Goal: Information Seeking & Learning: Check status

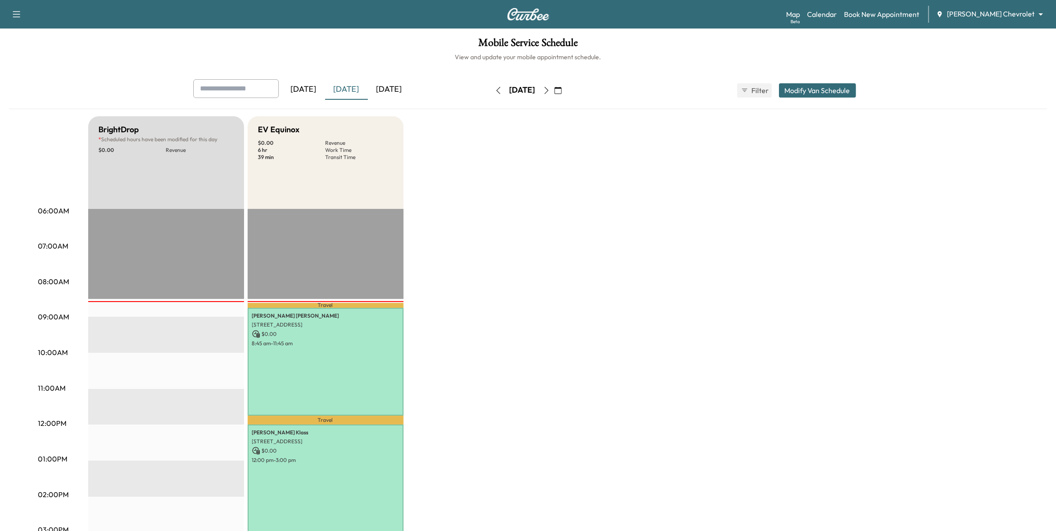
click at [554, 94] on button "button" at bounding box center [546, 90] width 15 height 14
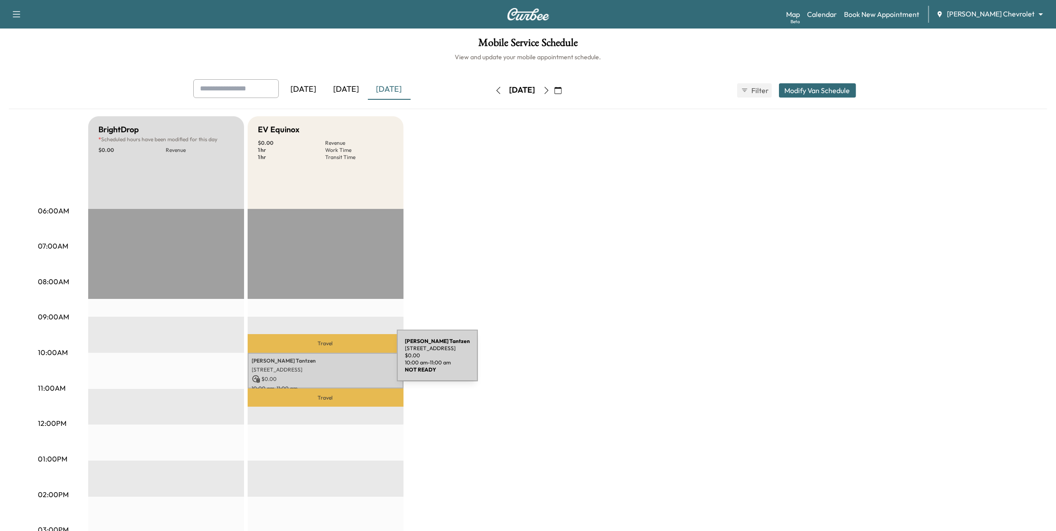
click at [330, 361] on p "[PERSON_NAME]" at bounding box center [325, 360] width 147 height 7
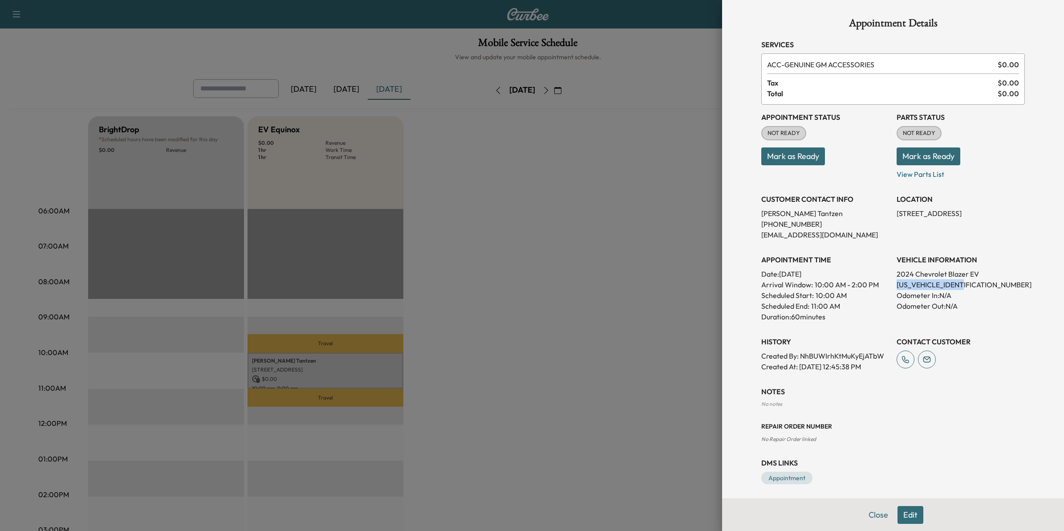
drag, startPoint x: 963, startPoint y: 283, endPoint x: 886, endPoint y: 285, distance: 76.6
click at [886, 285] on div "Appointment Status NOT READY Mark as Ready Parts Status NOT READY Mark as Ready…" at bounding box center [893, 238] width 264 height 267
drag, startPoint x: 886, startPoint y: 285, endPoint x: 893, endPoint y: 283, distance: 7.5
copy p "[US_VEHICLE_IDENTIFICATION_NUMBER]"
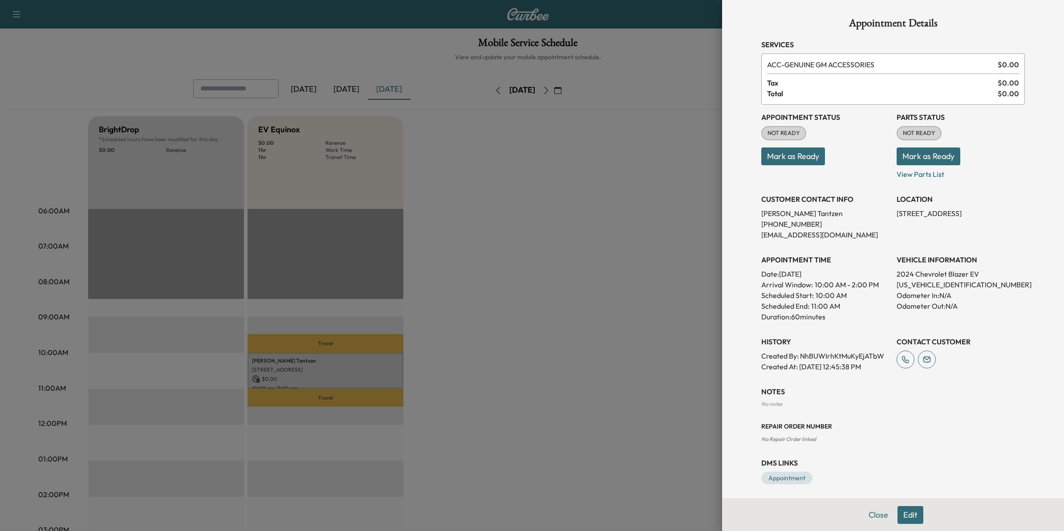
click at [646, 323] on div at bounding box center [532, 265] width 1064 height 531
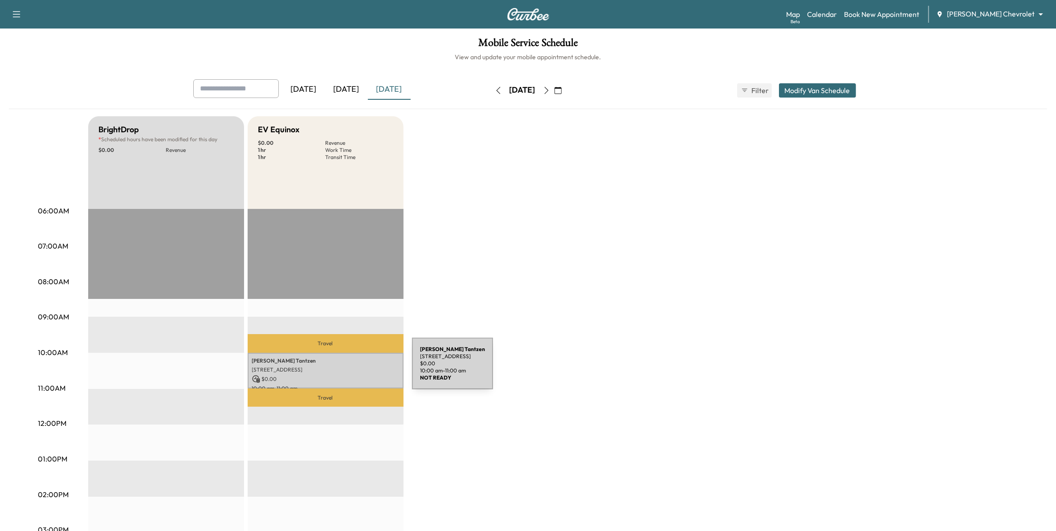
click at [345, 369] on p "[STREET_ADDRESS]" at bounding box center [325, 369] width 147 height 7
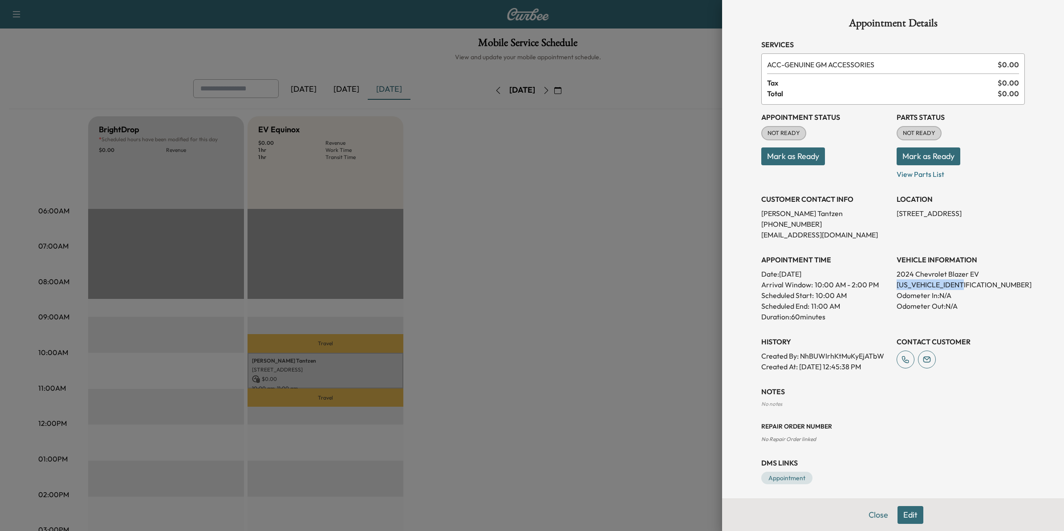
drag, startPoint x: 967, startPoint y: 283, endPoint x: 885, endPoint y: 283, distance: 81.9
click at [885, 283] on div "Appointment Status NOT READY Mark as Ready Parts Status NOT READY Mark as Ready…" at bounding box center [893, 238] width 264 height 267
click at [674, 396] on div at bounding box center [532, 265] width 1064 height 531
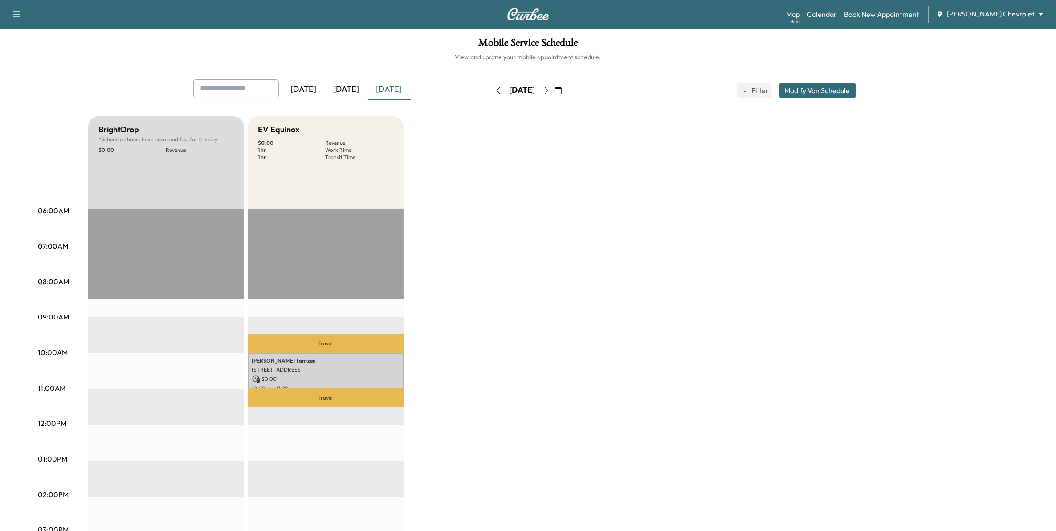
click at [991, 14] on body "Support Log Out Map Beta Calendar Book New Appointment [PERSON_NAME] Chevrolet …" at bounding box center [528, 265] width 1056 height 531
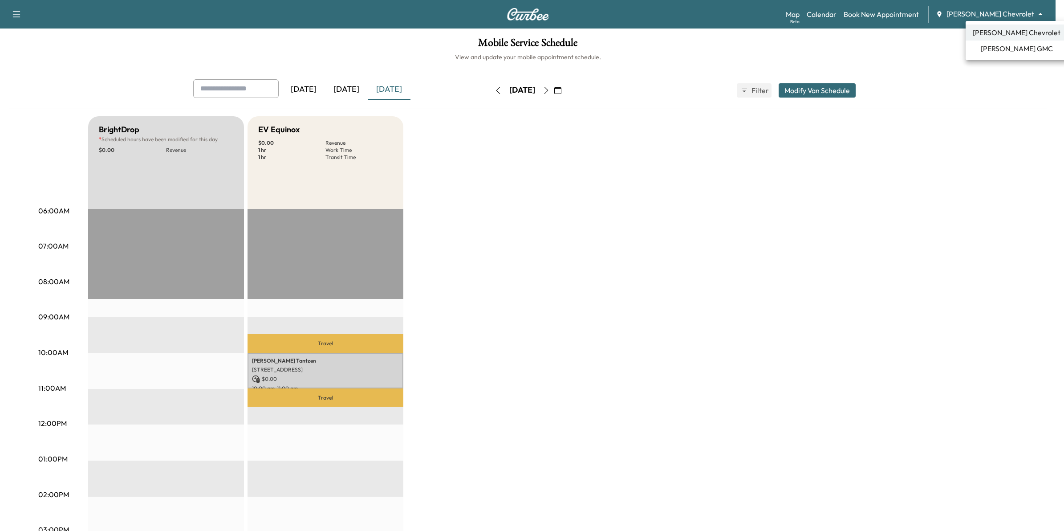
click at [991, 44] on span "[PERSON_NAME] GMC" at bounding box center [1017, 48] width 72 height 11
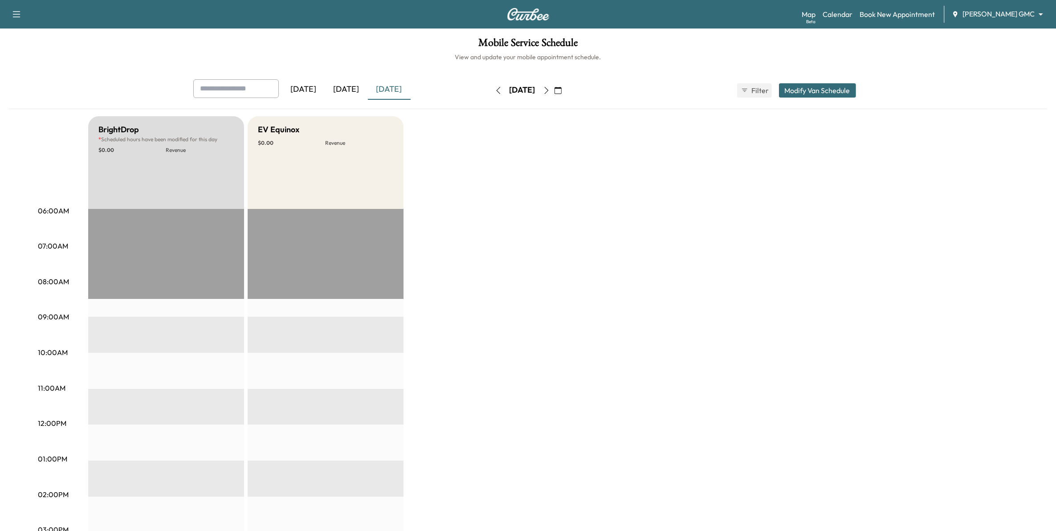
scroll to position [56, 0]
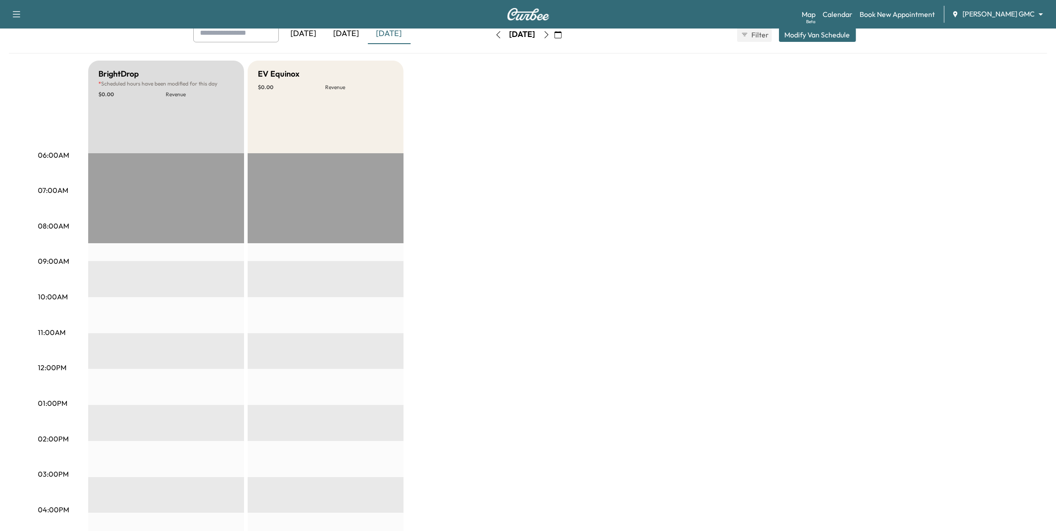
click at [550, 34] on icon "button" at bounding box center [546, 34] width 7 height 7
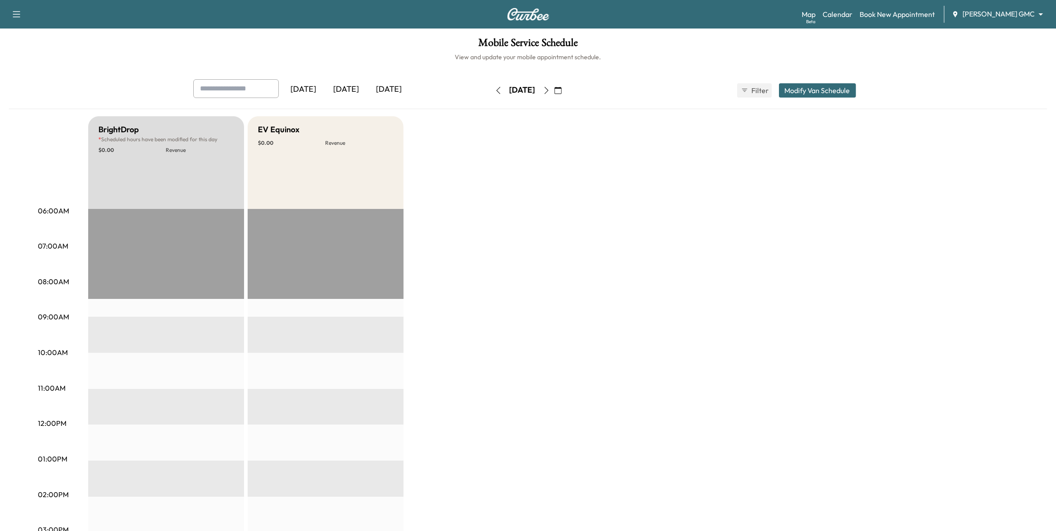
click at [548, 88] on icon "button" at bounding box center [546, 90] width 4 height 7
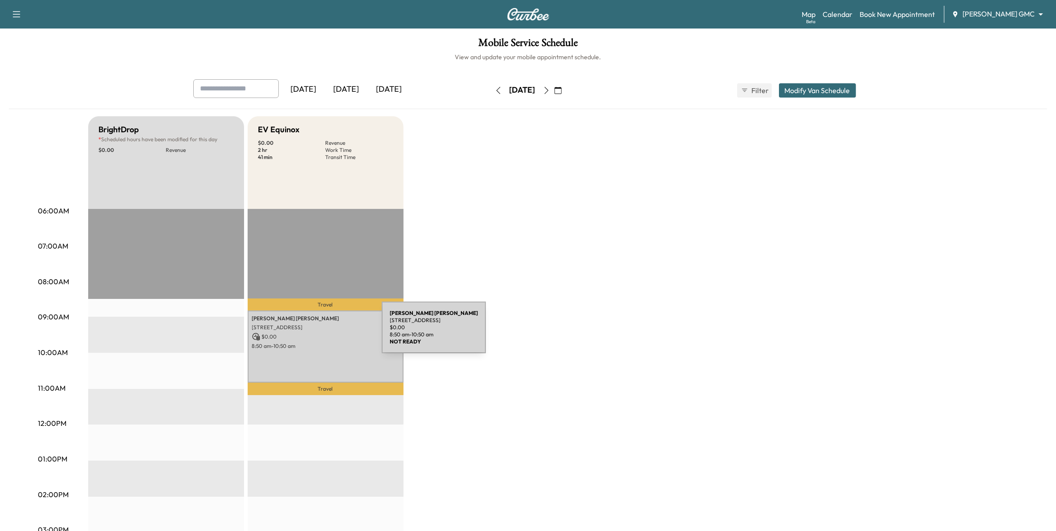
click at [315, 333] on p "$ 0.00" at bounding box center [325, 337] width 147 height 8
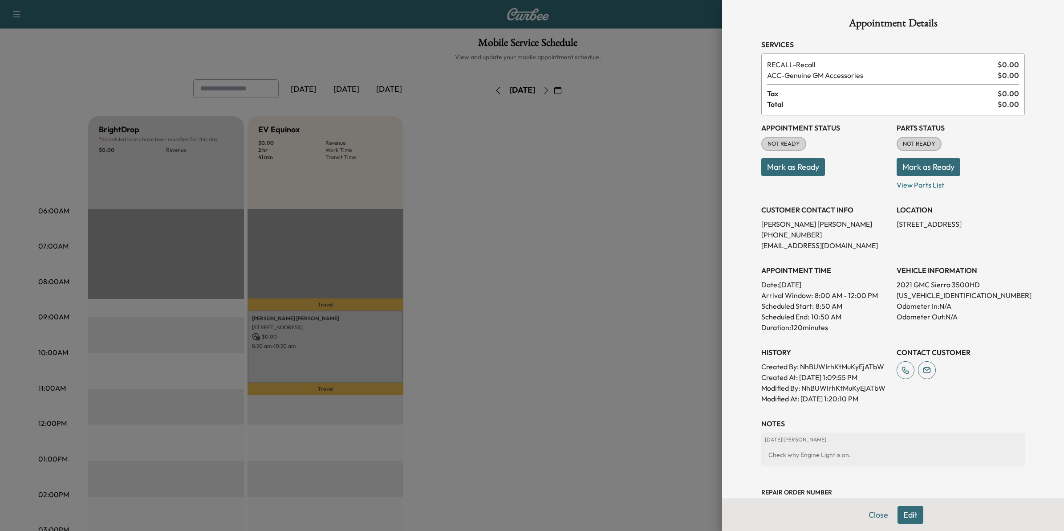
drag, startPoint x: 959, startPoint y: 290, endPoint x: 958, endPoint y: 295, distance: 4.6
click at [958, 295] on p "[US_VEHICLE_IDENTIFICATION_NUMBER]" at bounding box center [961, 295] width 128 height 11
drag, startPoint x: 954, startPoint y: 292, endPoint x: 888, endPoint y: 292, distance: 65.9
click at [897, 292] on p "[US_VEHICLE_IDENTIFICATION_NUMBER]" at bounding box center [961, 295] width 128 height 11
drag, startPoint x: 888, startPoint y: 292, endPoint x: 896, endPoint y: 292, distance: 8.0
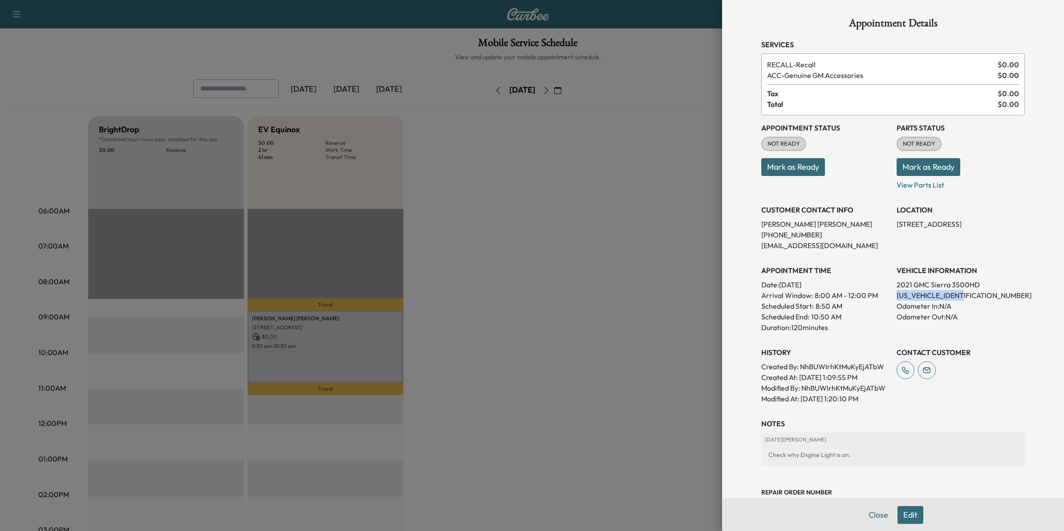
copy p "[US_VEHICLE_IDENTIFICATION_NUMBER]"
drag, startPoint x: 584, startPoint y: 338, endPoint x: 643, endPoint y: 352, distance: 60.8
click at [585, 338] on div at bounding box center [532, 265] width 1064 height 531
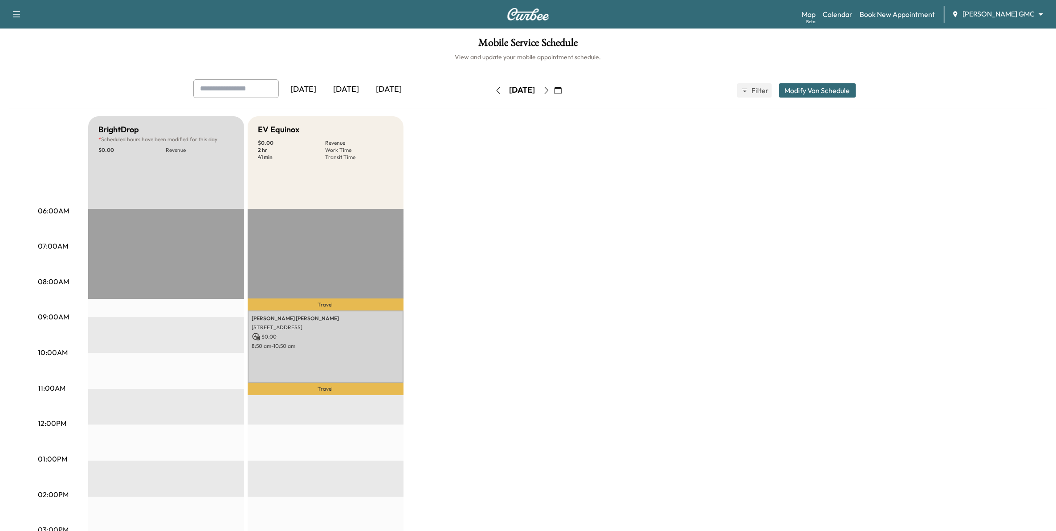
click at [550, 92] on icon "button" at bounding box center [546, 90] width 7 height 7
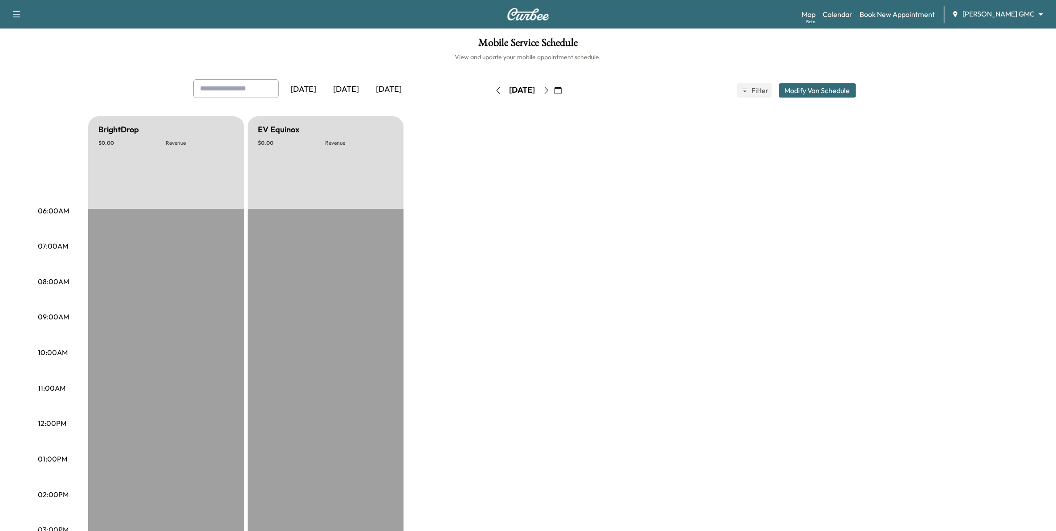
click at [550, 90] on icon "button" at bounding box center [546, 90] width 7 height 7
click at [565, 95] on button "button" at bounding box center [557, 90] width 15 height 14
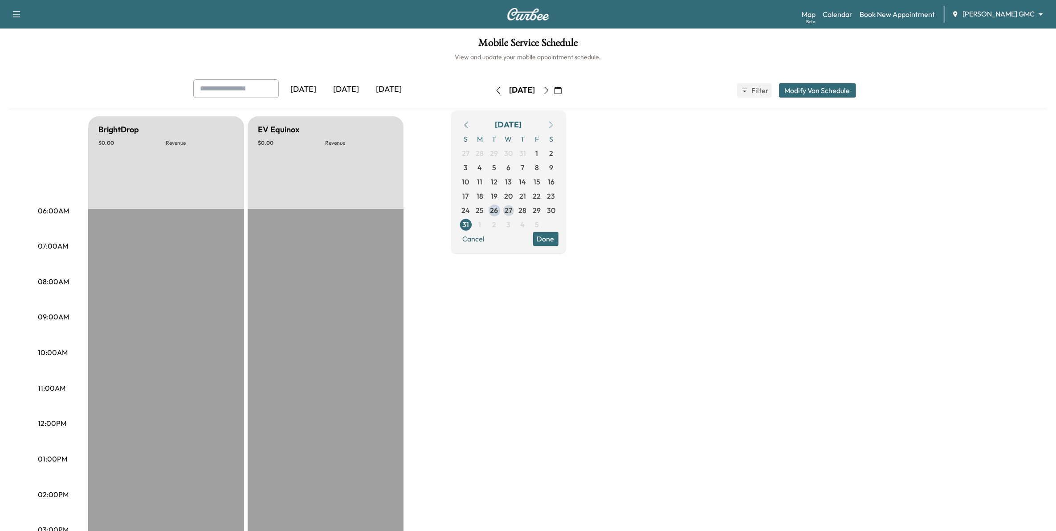
click at [512, 207] on span "27" at bounding box center [508, 210] width 8 height 11
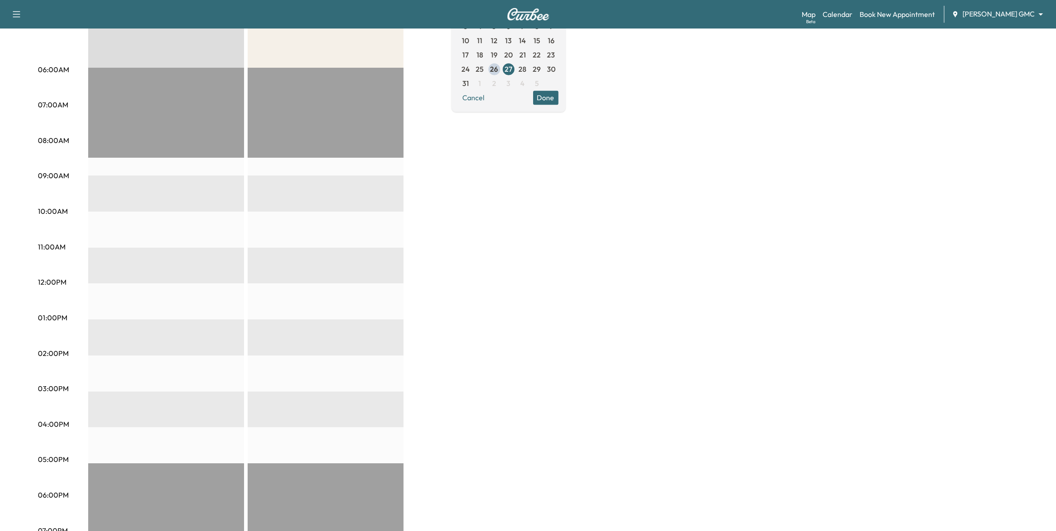
scroll to position [223, 0]
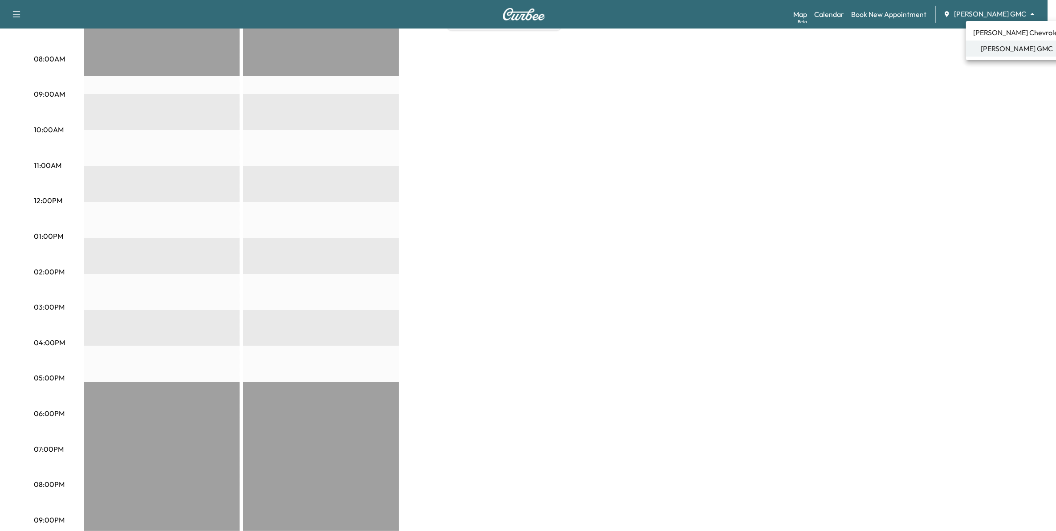
click at [987, 17] on body "Support Log Out Map Beta Calendar Book New Appointment [PERSON_NAME] GMC ******…" at bounding box center [528, 42] width 1056 height 531
click at [991, 41] on li "[PERSON_NAME] GMC" at bounding box center [1017, 49] width 102 height 16
drag, startPoint x: 1005, startPoint y: 15, endPoint x: 1009, endPoint y: 46, distance: 31.4
click at [1005, 20] on body "Support Log Out Map Beta Calendar Book New Appointment [PERSON_NAME] GMC ******…" at bounding box center [532, 42] width 1064 height 531
click at [1007, 33] on span "[PERSON_NAME] Chevrolet" at bounding box center [1017, 32] width 88 height 11
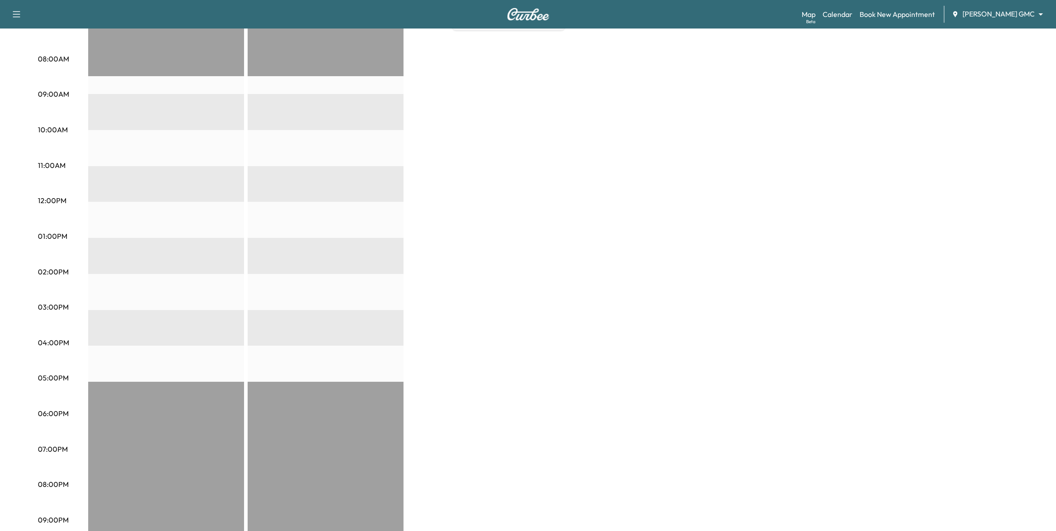
scroll to position [0, 0]
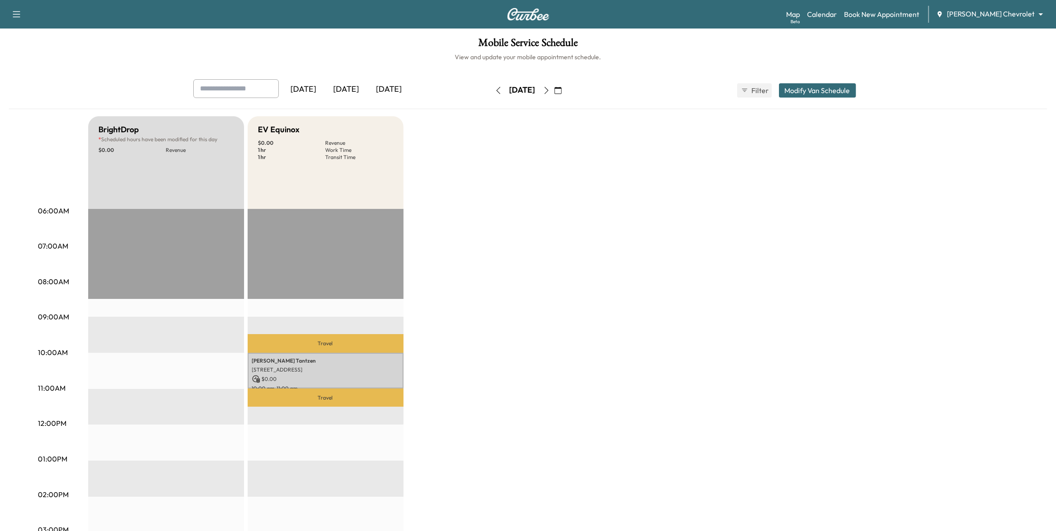
click at [550, 90] on icon "button" at bounding box center [546, 90] width 7 height 7
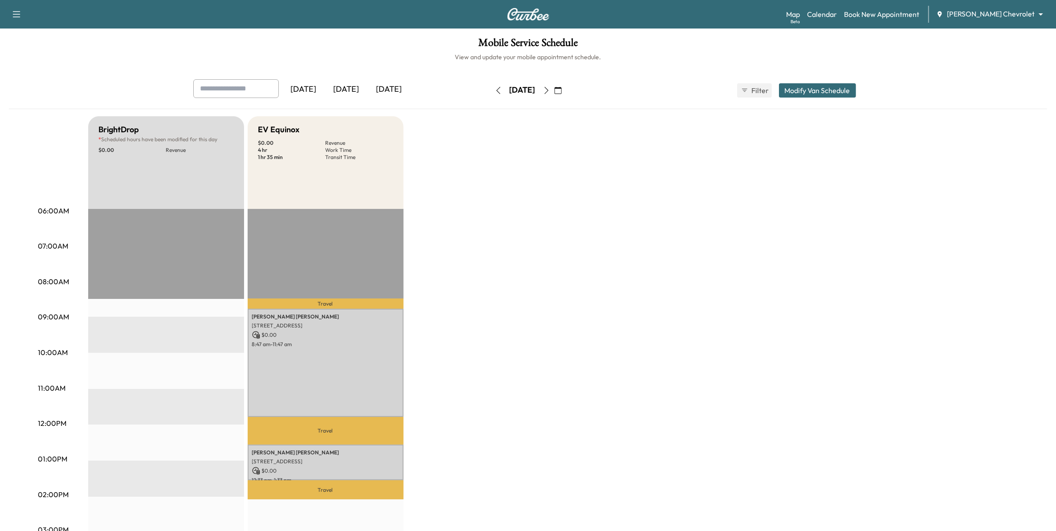
click at [554, 94] on button "button" at bounding box center [546, 90] width 15 height 14
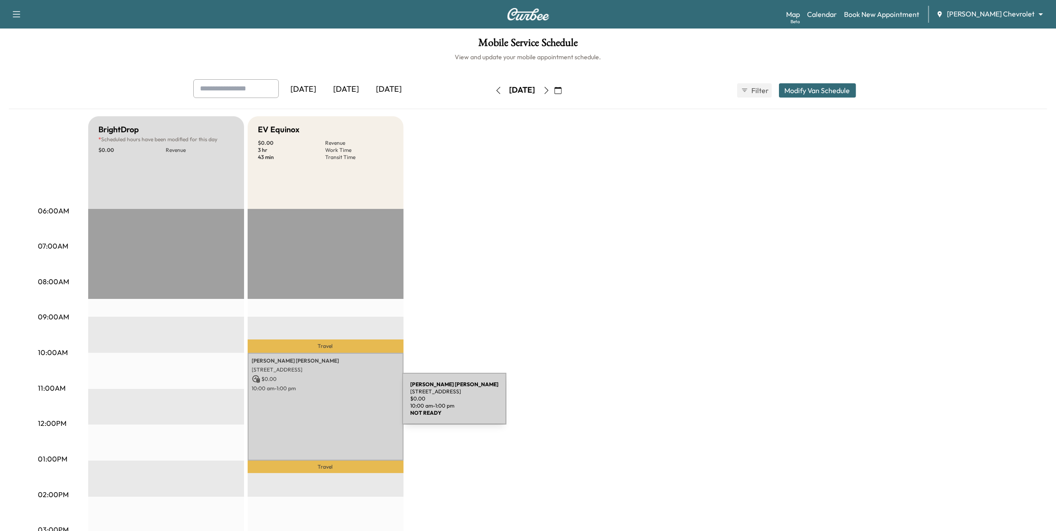
click at [335, 404] on div "[PERSON_NAME] [STREET_ADDRESS] $ 0.00 10:00 am - 1:00 pm" at bounding box center [326, 407] width 156 height 108
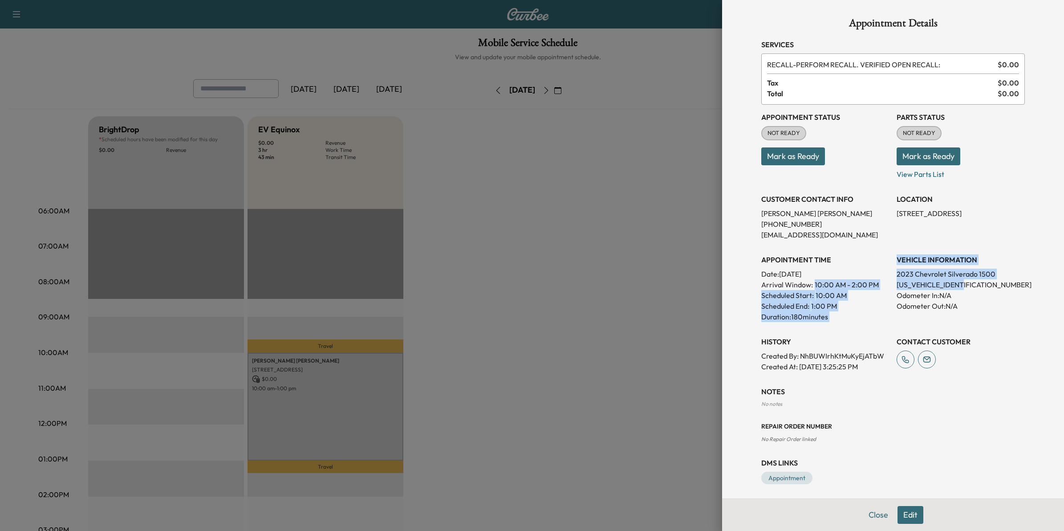
drag, startPoint x: 965, startPoint y: 282, endPoint x: 884, endPoint y: 286, distance: 80.7
click at [884, 286] on div "Appointment Status NOT READY Mark as Ready Parts Status NOT READY Mark as Ready…" at bounding box center [893, 238] width 264 height 267
click at [882, 291] on div "Appointment Status NOT READY Mark as Ready Parts Status NOT READY Mark as Ready…" at bounding box center [893, 238] width 264 height 267
drag, startPoint x: 888, startPoint y: 283, endPoint x: 962, endPoint y: 280, distance: 74.0
click at [962, 280] on div "Appointment Status NOT READY Mark as Ready Parts Status NOT READY Mark as Ready…" at bounding box center [893, 238] width 264 height 267
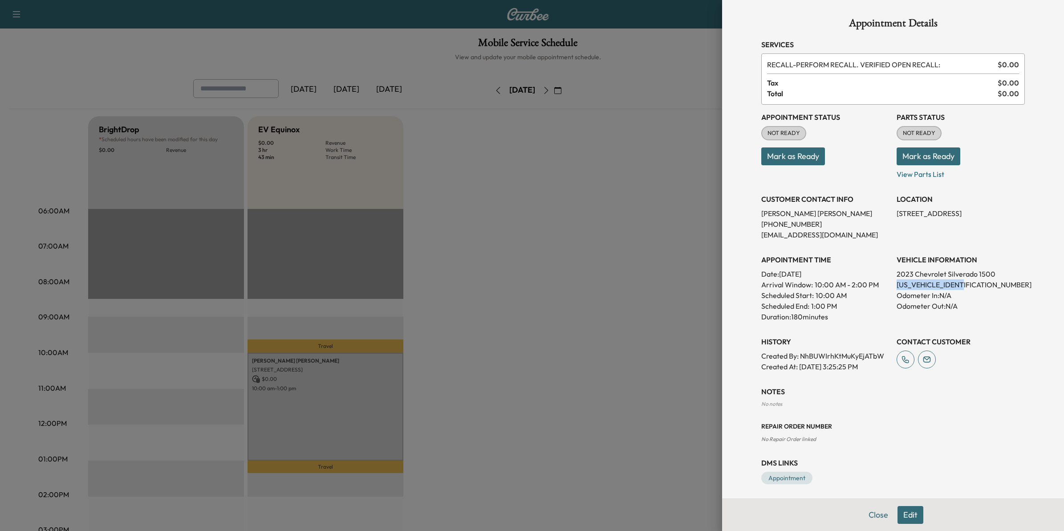
drag, startPoint x: 962, startPoint y: 280, endPoint x: 948, endPoint y: 286, distance: 15.1
copy p "[US_VEHICLE_IDENTIFICATION_NUMBER]"
click at [700, 344] on div at bounding box center [532, 265] width 1064 height 531
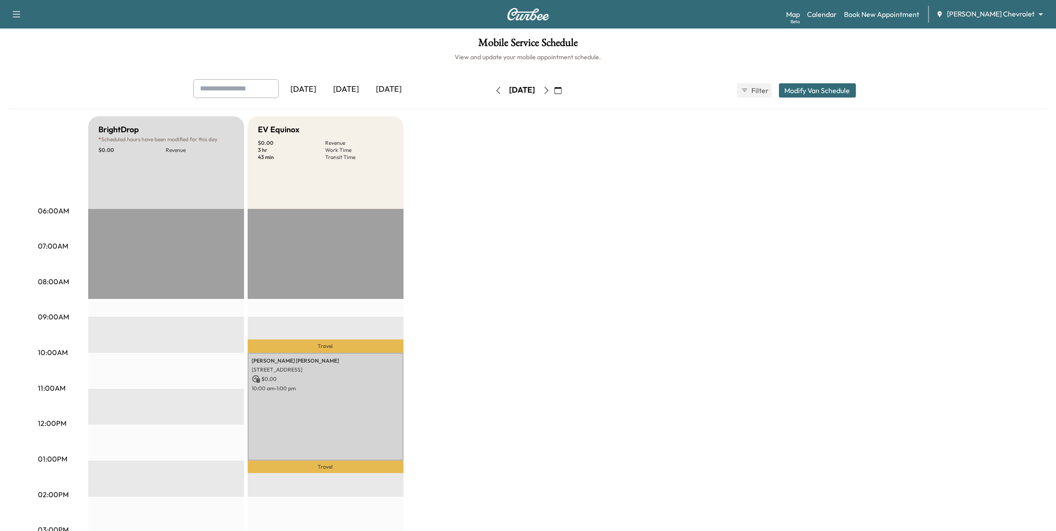
click at [495, 90] on icon "button" at bounding box center [498, 90] width 7 height 7
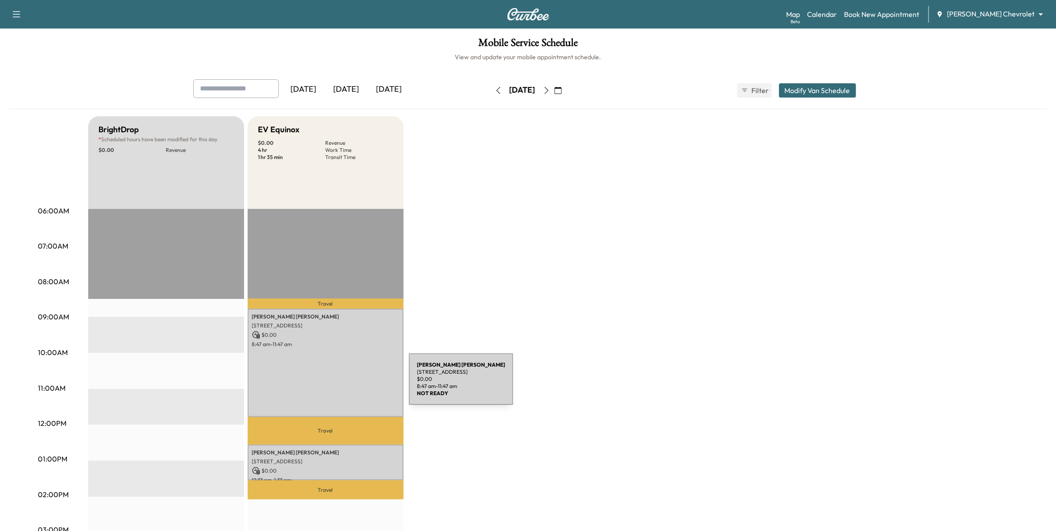
click at [341, 380] on div "[PERSON_NAME] [STREET_ADDRESS] $ 0.00 8:47 am - 11:47 am" at bounding box center [326, 363] width 156 height 108
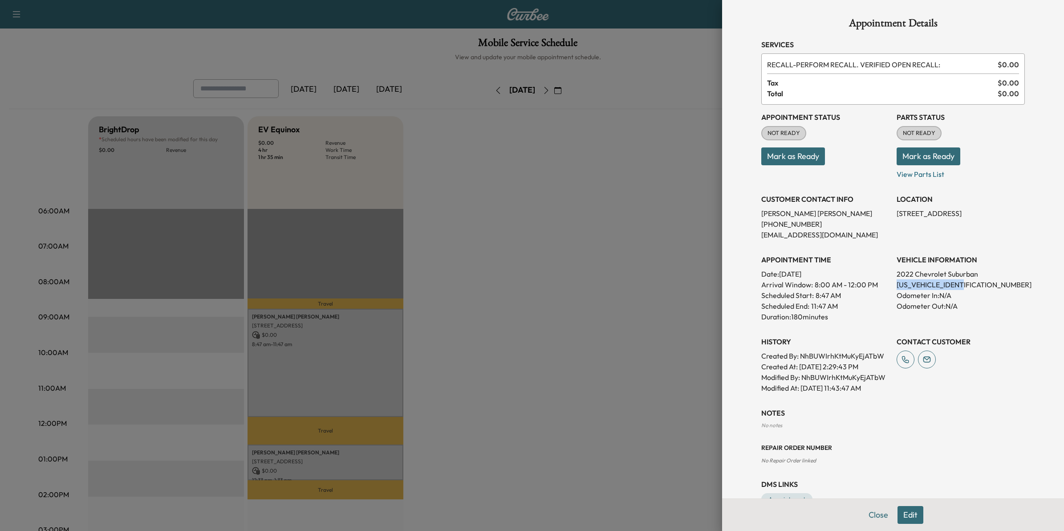
drag, startPoint x: 965, startPoint y: 285, endPoint x: 889, endPoint y: 285, distance: 76.6
click at [897, 285] on p "[US_VEHICLE_IDENTIFICATION_NUMBER]" at bounding box center [961, 284] width 128 height 11
drag, startPoint x: 889, startPoint y: 285, endPoint x: 899, endPoint y: 286, distance: 10.7
copy p "[US_VEHICLE_IDENTIFICATION_NUMBER]"
click at [708, 137] on div at bounding box center [532, 265] width 1064 height 531
